Goal: Information Seeking & Learning: Learn about a topic

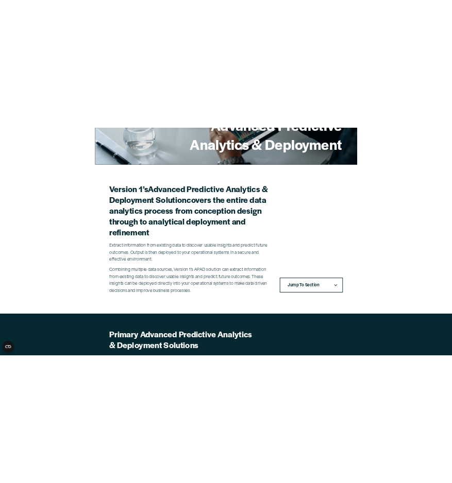
scroll to position [206, 0]
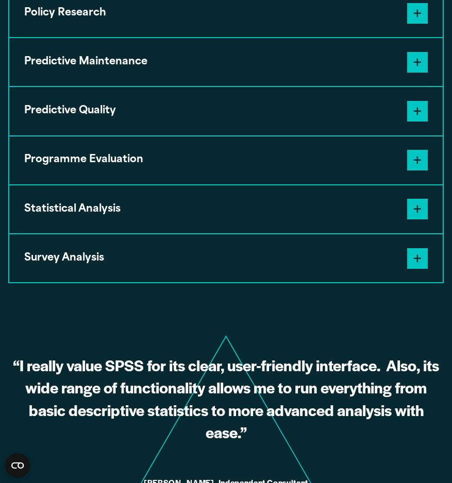
scroll to position [979, 0]
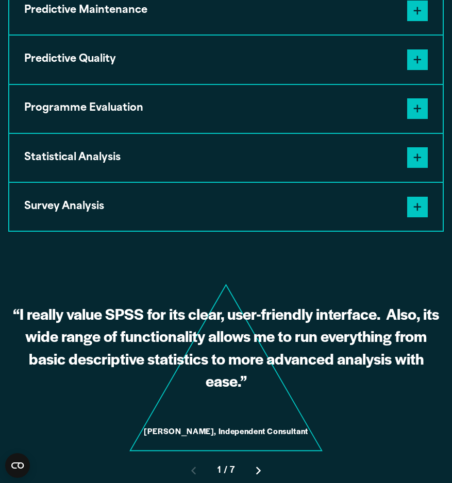
click at [261, 471] on icon "Right pointing chevron" at bounding box center [258, 471] width 5 height 8
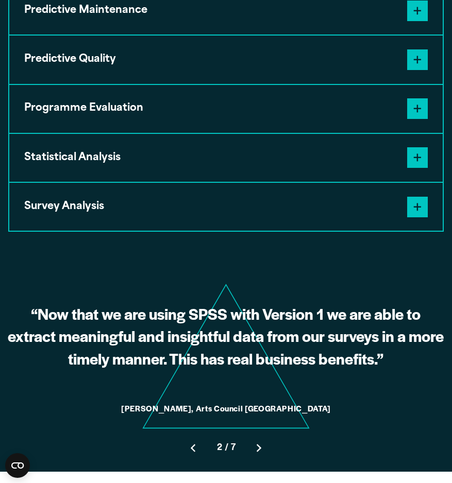
click at [259, 452] on icon "Right pointing chevron" at bounding box center [259, 448] width 5 height 8
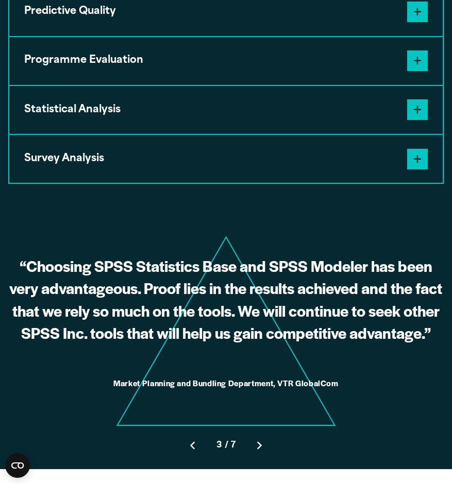
scroll to position [1082, 0]
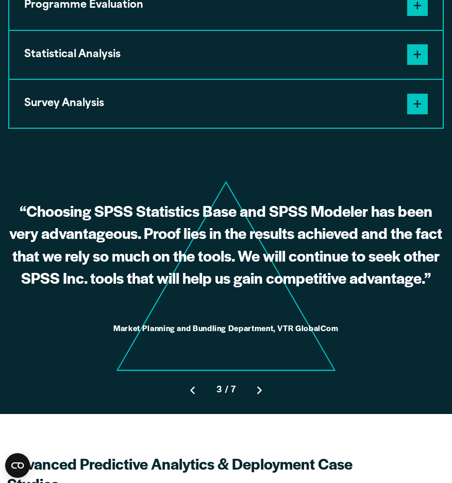
click at [260, 395] on icon "Right pointing chevron" at bounding box center [259, 391] width 5 height 8
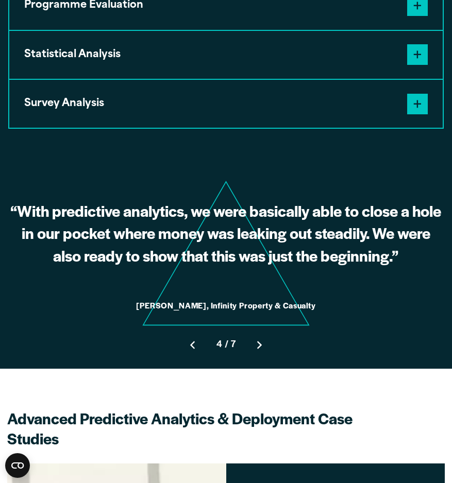
click at [261, 355] on button "Move to next slide" at bounding box center [259, 345] width 31 height 31
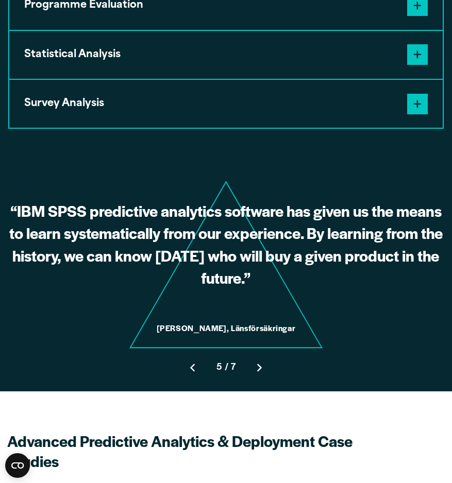
click at [258, 371] on icon "Right pointing chevron" at bounding box center [259, 368] width 5 height 8
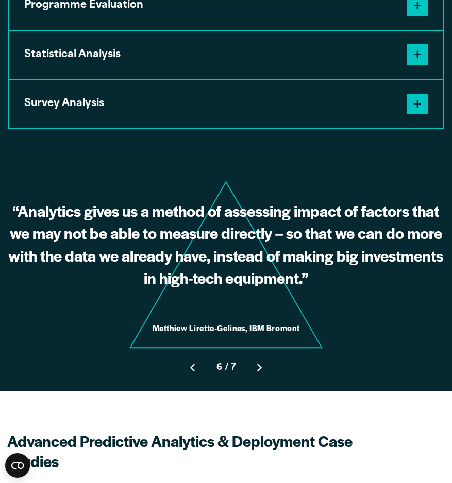
click at [258, 371] on icon "Right pointing chevron" at bounding box center [259, 368] width 5 height 8
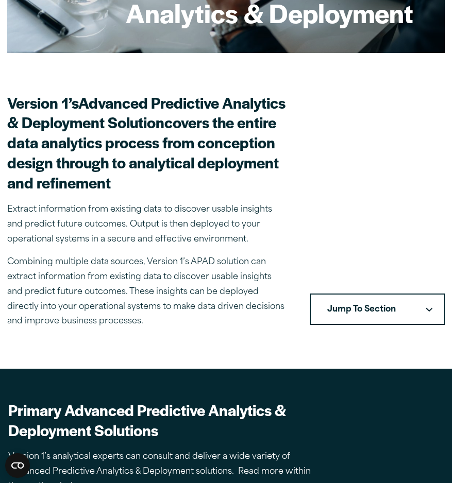
scroll to position [342, 0]
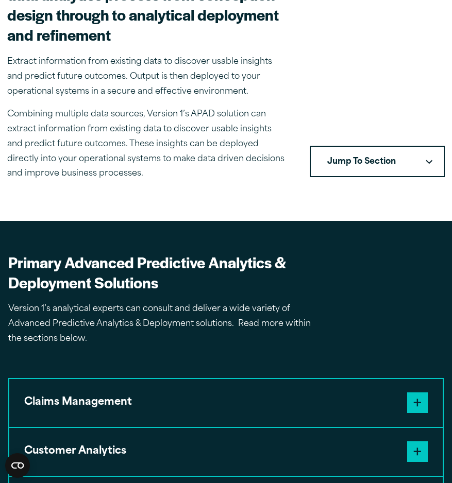
click at [428, 167] on button "Jump To Section" at bounding box center [377, 162] width 135 height 32
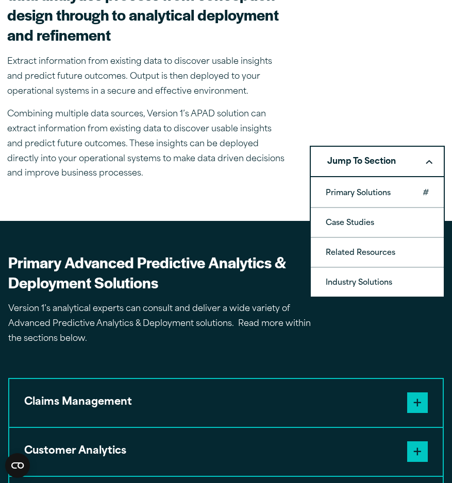
click at [398, 194] on link "Primary Solutions" at bounding box center [377, 192] width 133 height 29
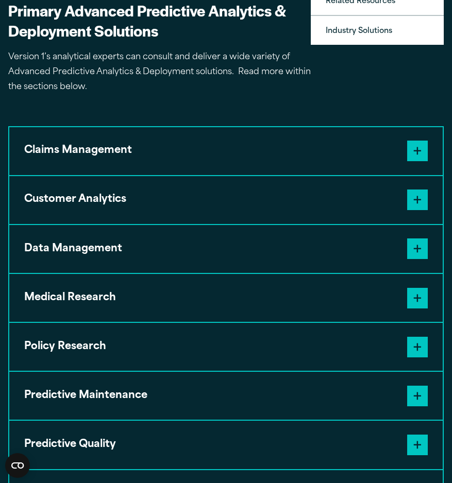
scroll to position [595, 0]
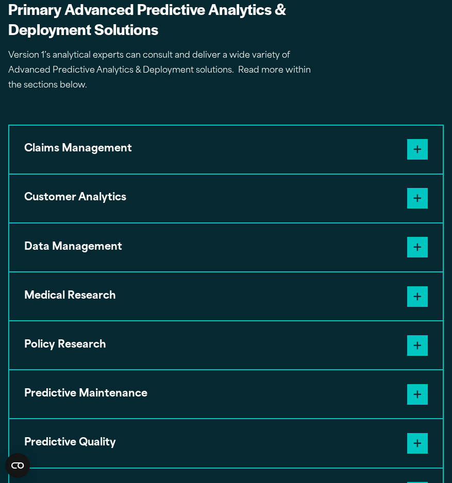
click at [421, 154] on span at bounding box center [417, 149] width 21 height 21
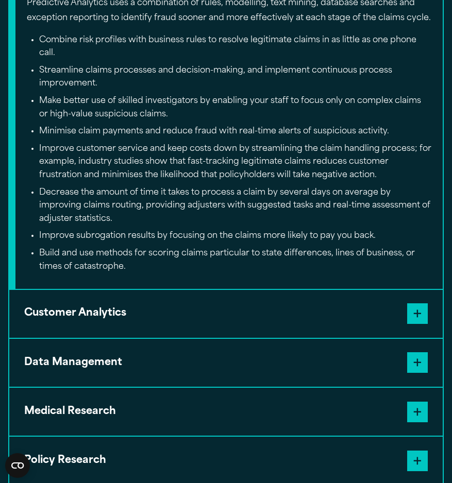
scroll to position [904, 0]
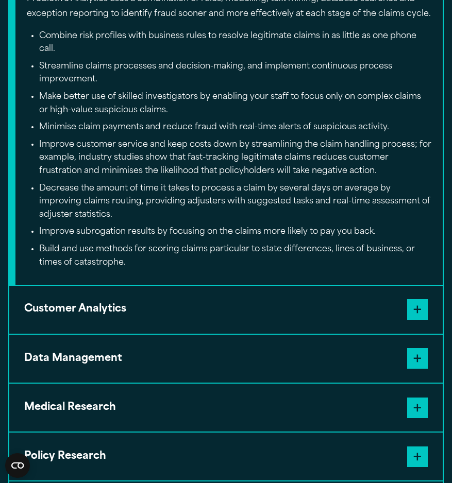
click at [424, 308] on span at bounding box center [417, 309] width 21 height 21
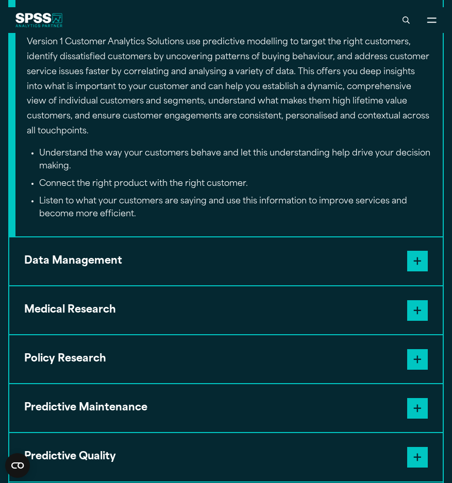
scroll to position [698, 0]
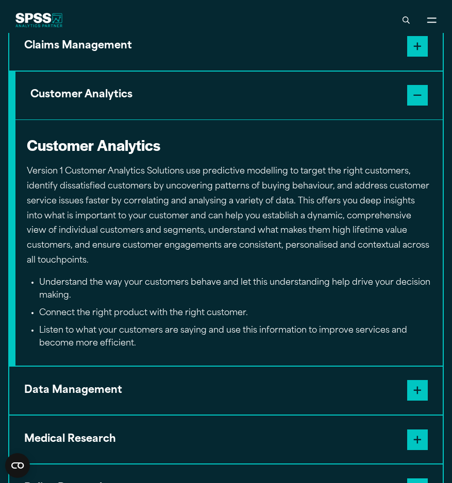
click at [415, 387] on span at bounding box center [417, 390] width 21 height 21
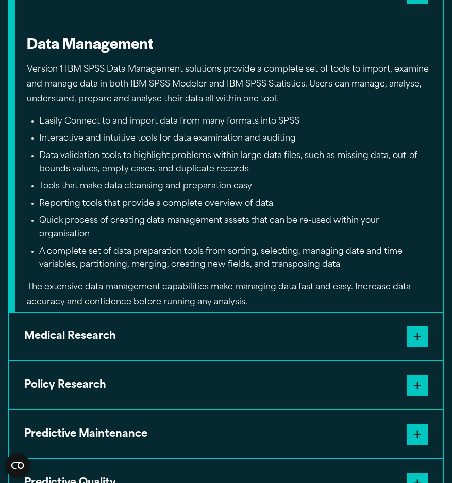
scroll to position [853, 0]
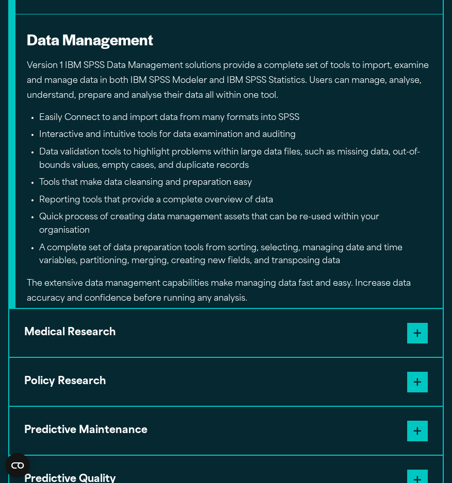
click at [424, 335] on span at bounding box center [417, 333] width 21 height 21
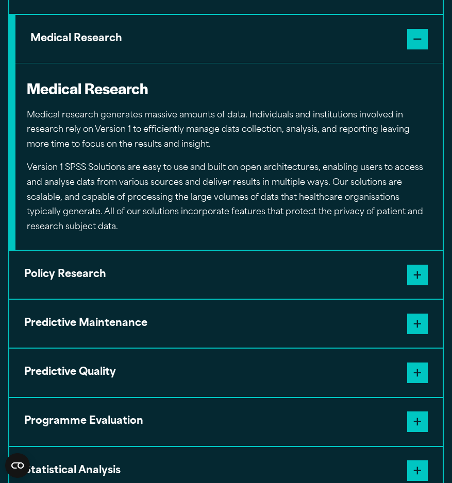
click at [419, 273] on span at bounding box center [417, 275] width 21 height 21
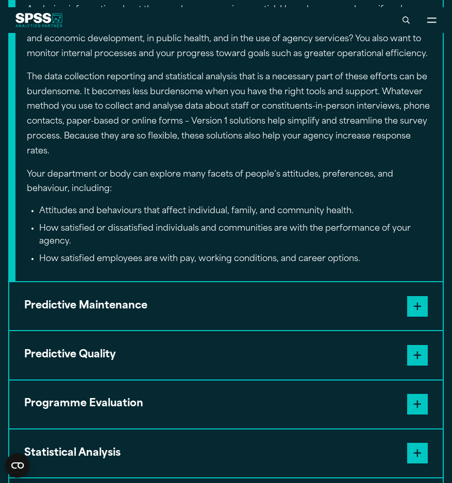
scroll to position [956, 0]
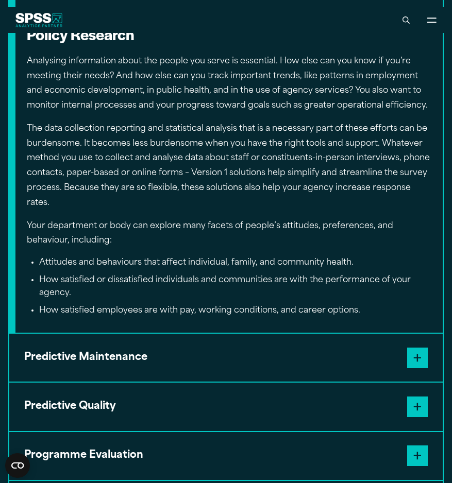
click at [418, 356] on span at bounding box center [417, 358] width 21 height 21
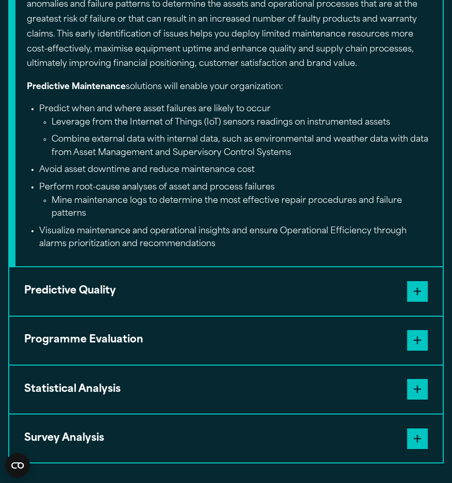
scroll to position [1111, 0]
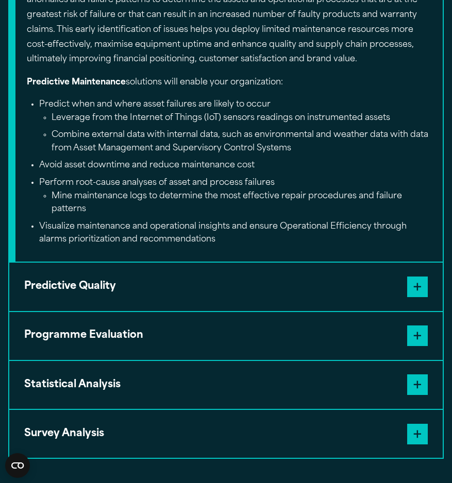
click at [421, 284] on span at bounding box center [417, 287] width 21 height 21
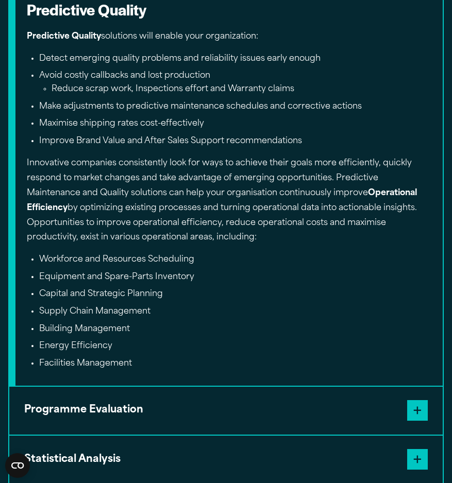
scroll to position [1162, 0]
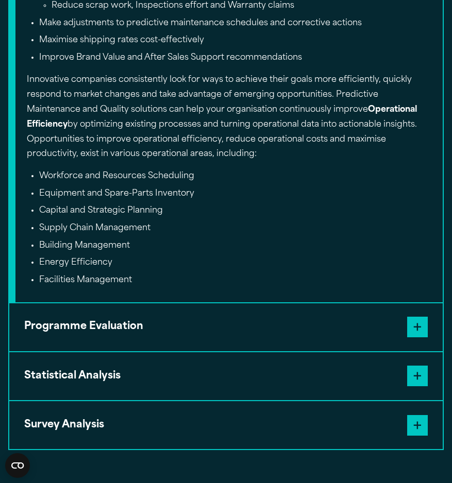
click at [413, 334] on span at bounding box center [417, 327] width 21 height 21
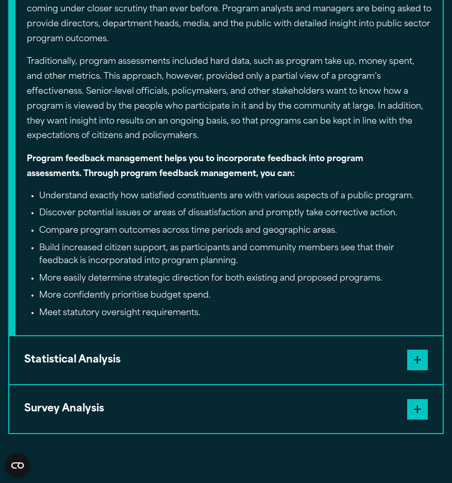
scroll to position [1214, 0]
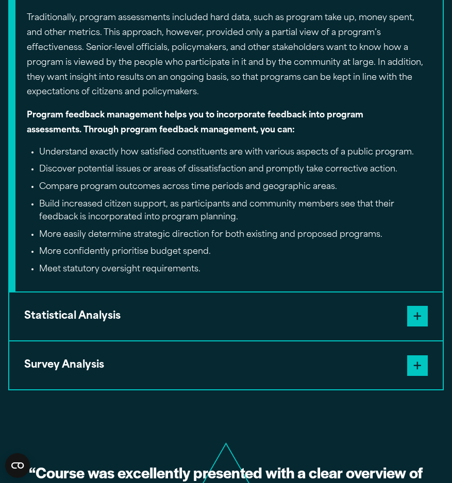
click at [203, 318] on button "Statistical Analysis" at bounding box center [225, 317] width 433 height 48
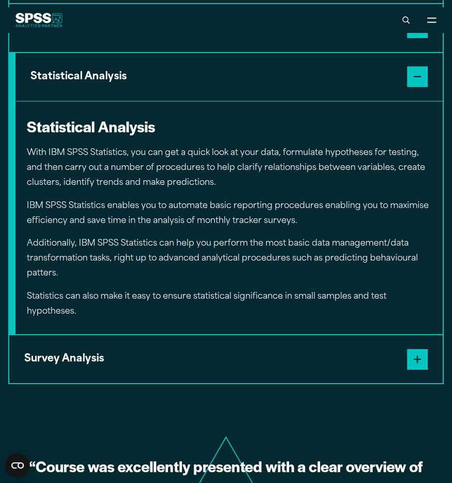
scroll to position [1059, 0]
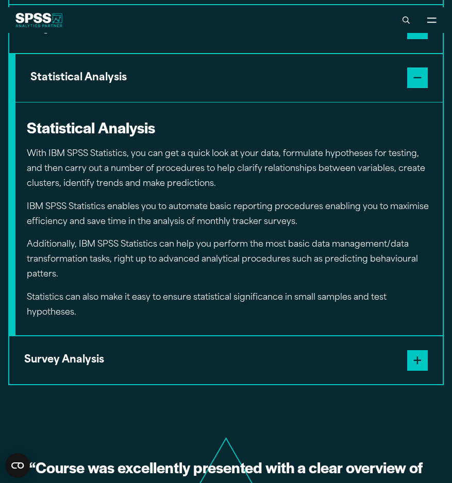
click at [416, 364] on span at bounding box center [417, 360] width 21 height 21
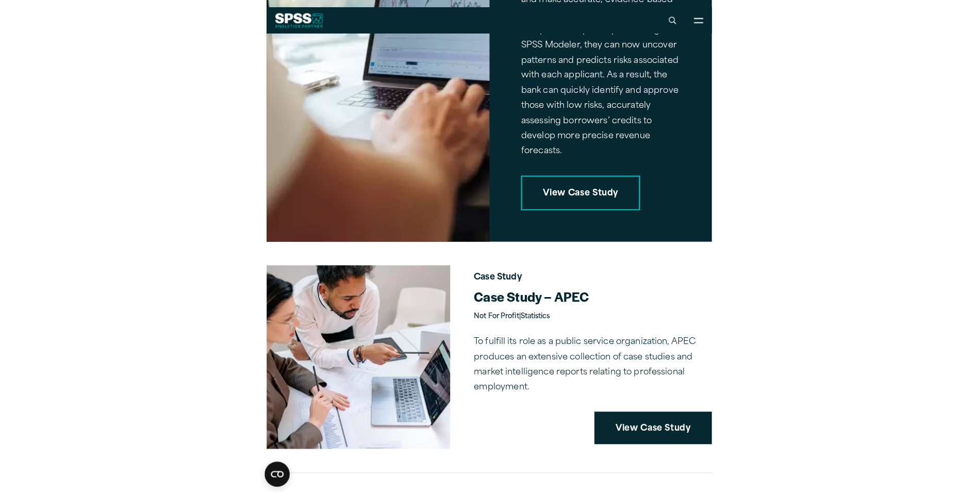
scroll to position [1428, 0]
